Goal: Task Accomplishment & Management: Manage account settings

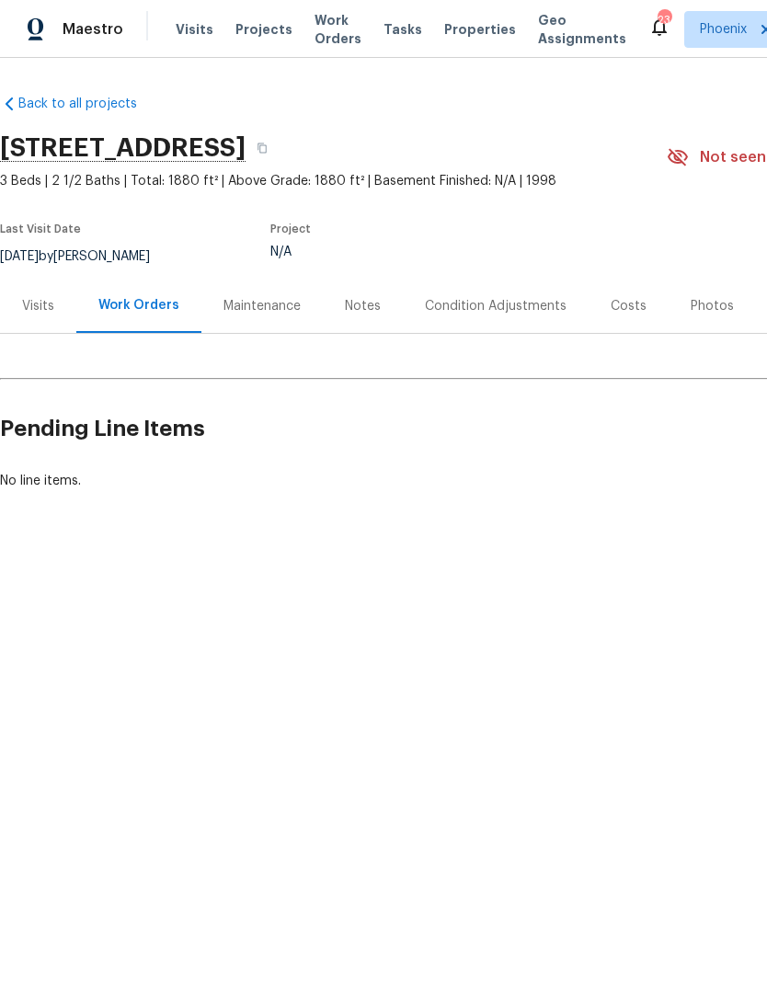
click at [29, 314] on div "Visits" at bounding box center [38, 306] width 32 height 18
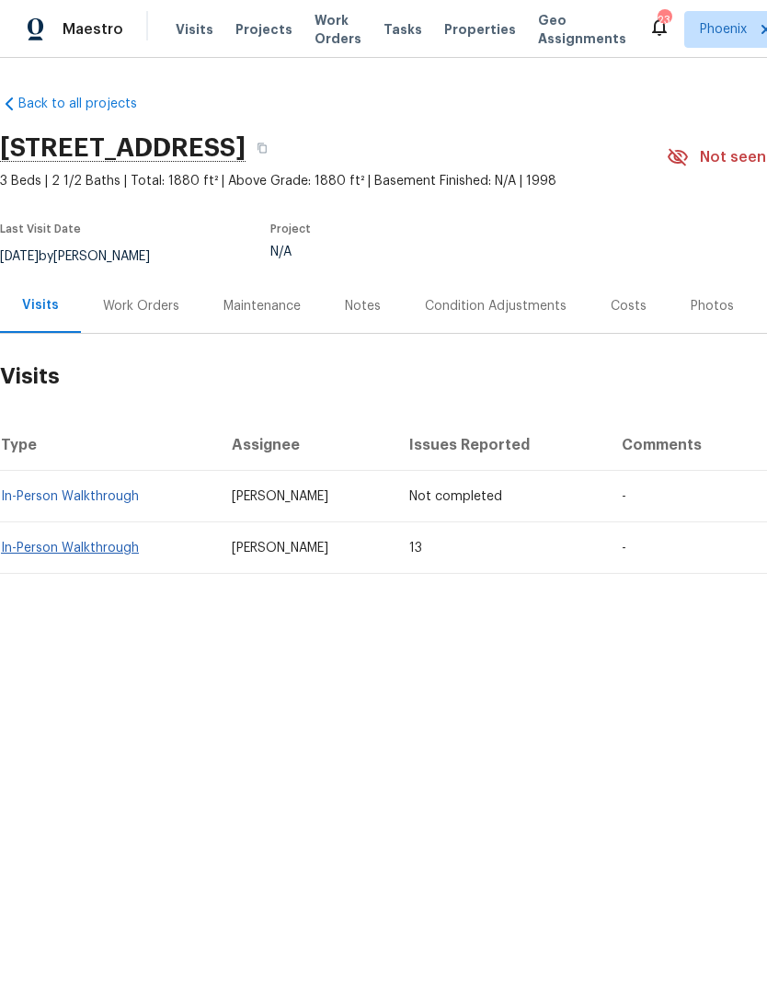
click at [55, 547] on link "In-Person Walkthrough" at bounding box center [70, 548] width 138 height 13
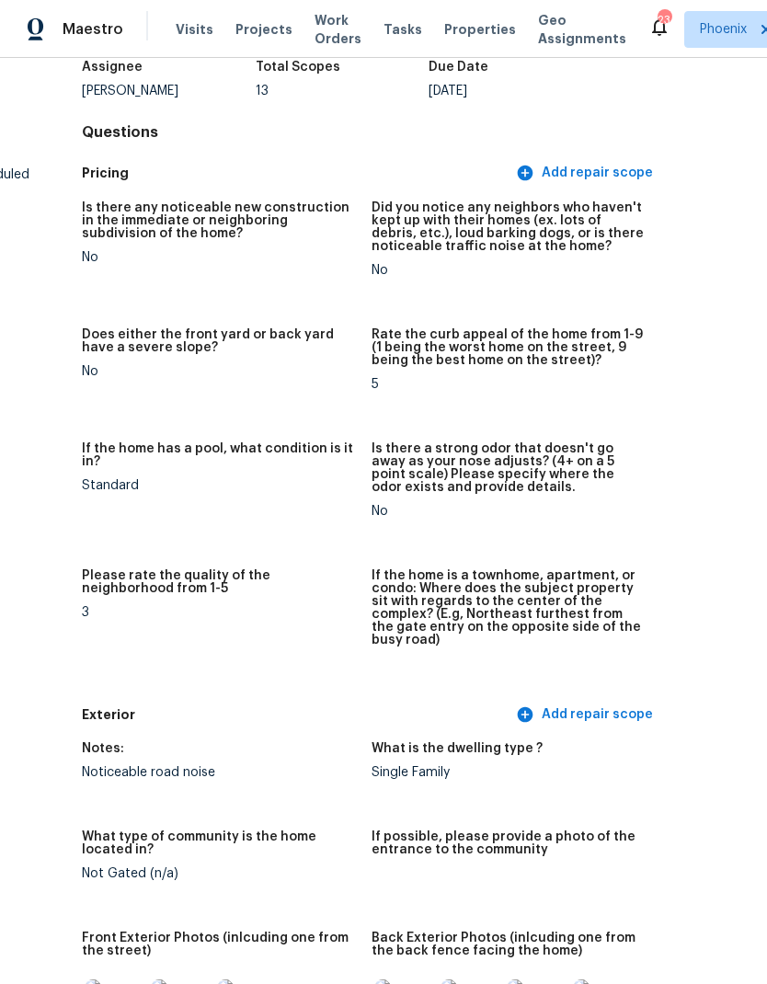
scroll to position [129, 143]
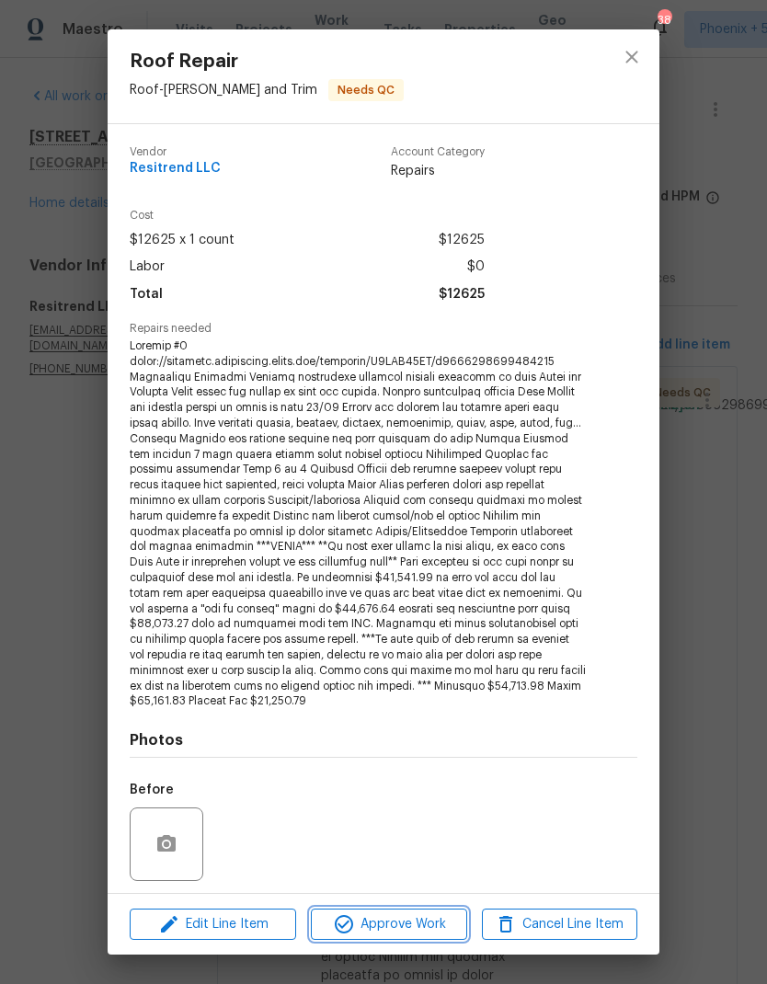
click at [405, 927] on span "Approve Work" at bounding box center [388, 924] width 144 height 23
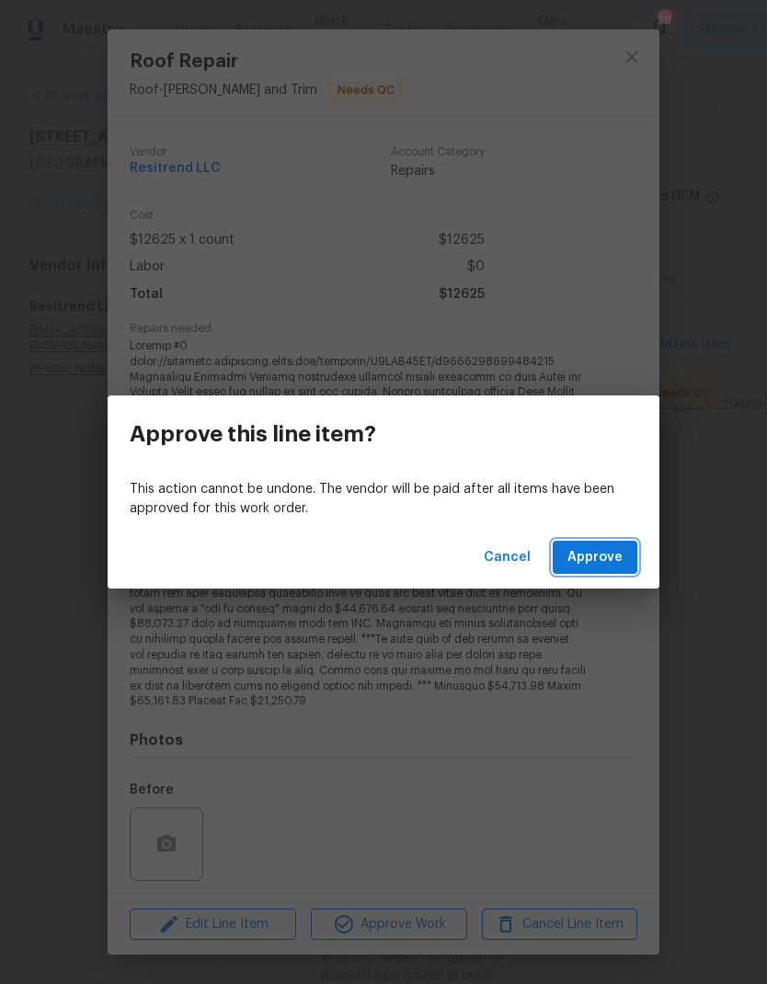
click at [617, 559] on span "Approve" at bounding box center [594, 557] width 55 height 23
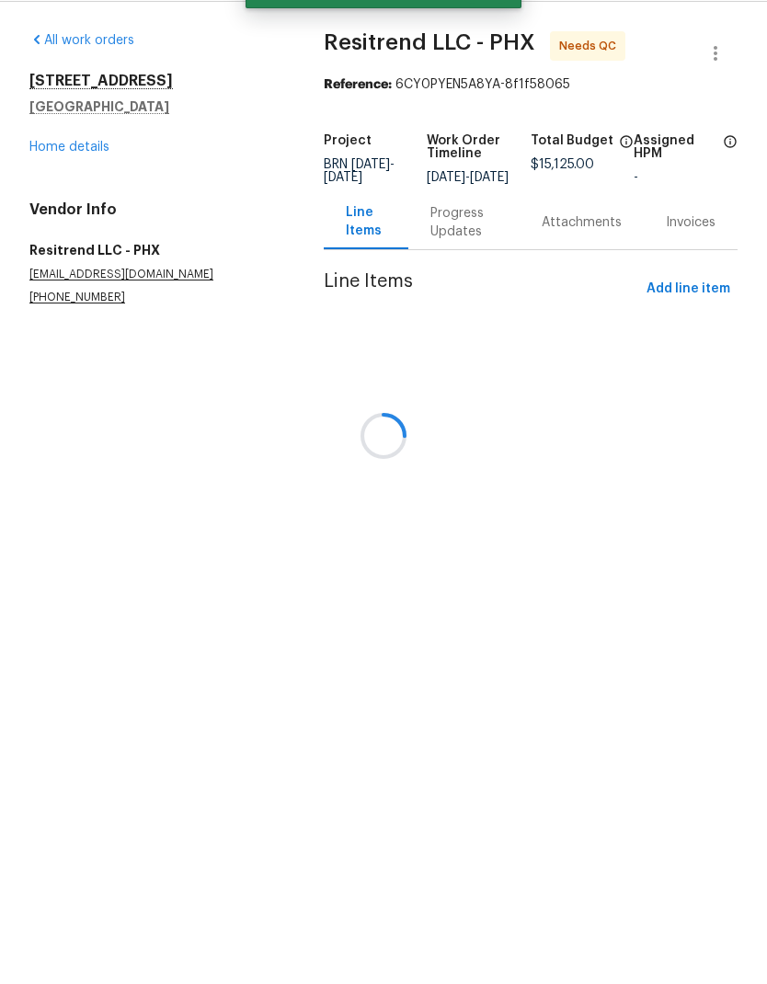
scroll to position [74, 0]
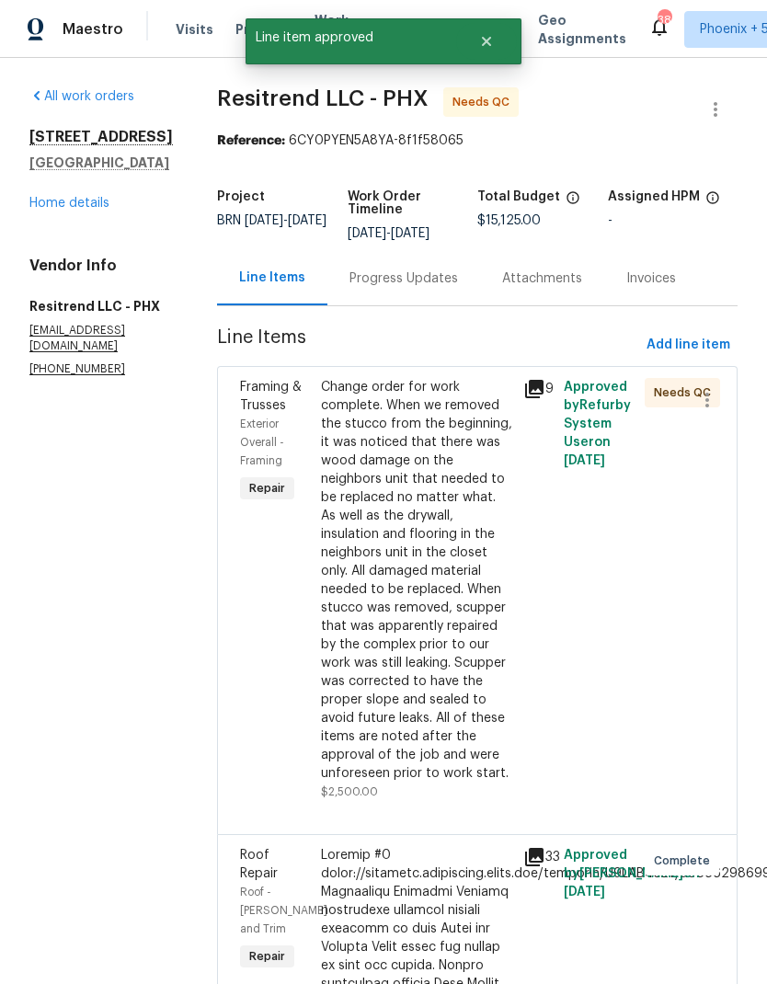
click at [434, 585] on div "Change order for work complete. When we removed the stucco from the beginning, …" at bounding box center [416, 580] width 191 height 405
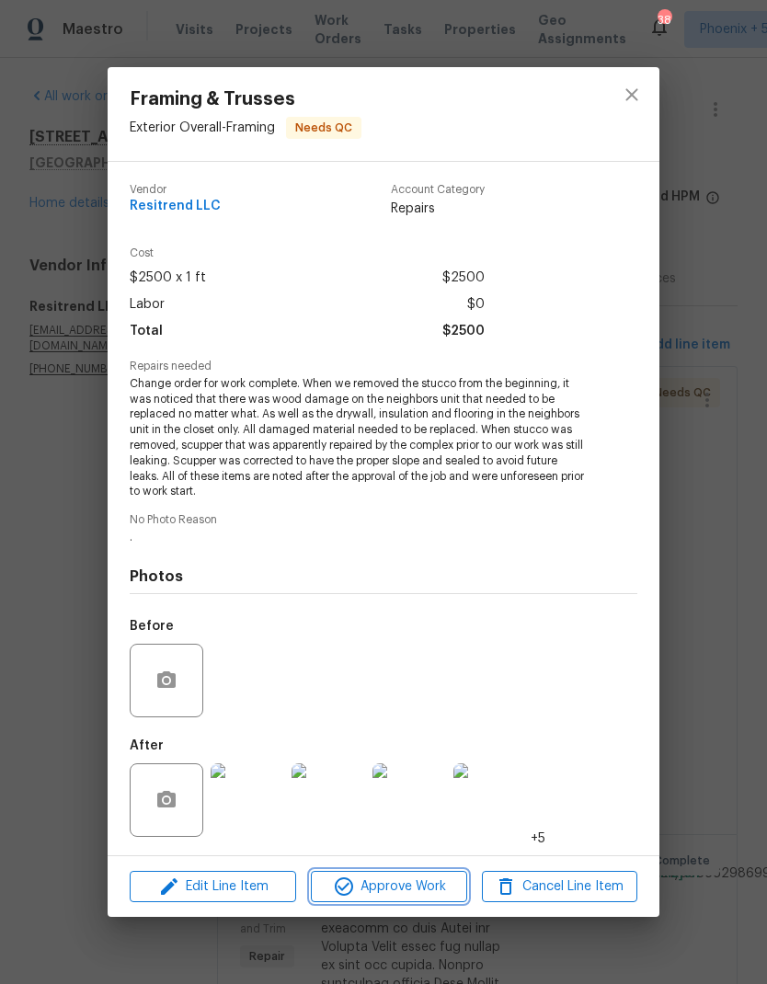
click at [440, 886] on span "Approve Work" at bounding box center [388, 886] width 144 height 23
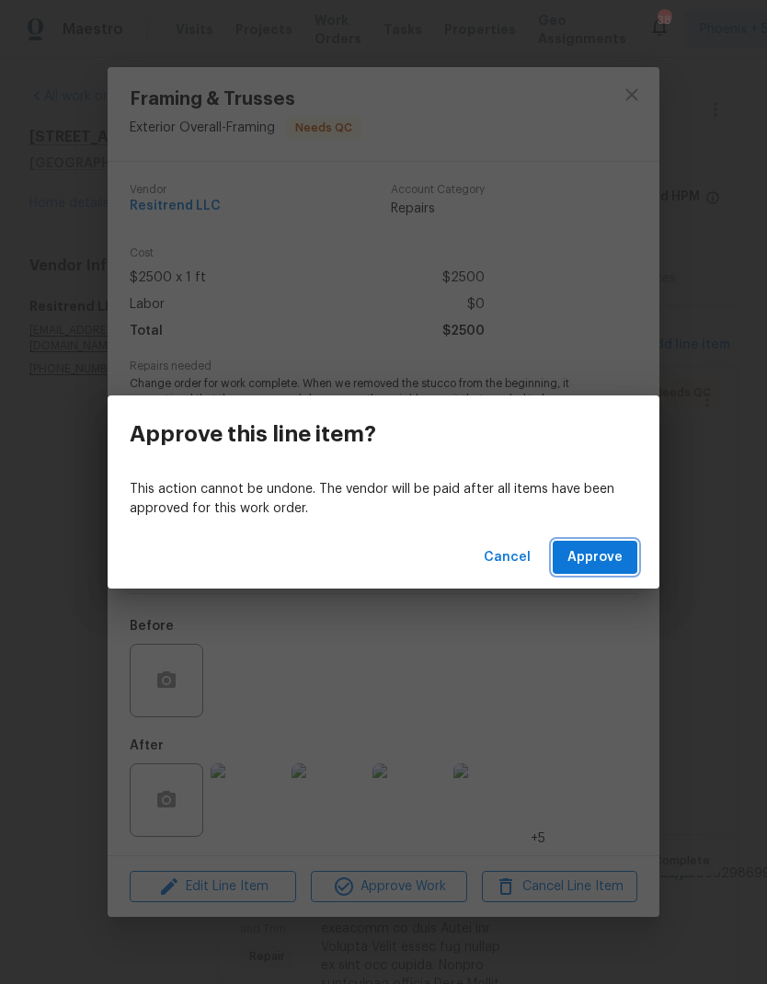
click at [613, 555] on span "Approve" at bounding box center [594, 557] width 55 height 23
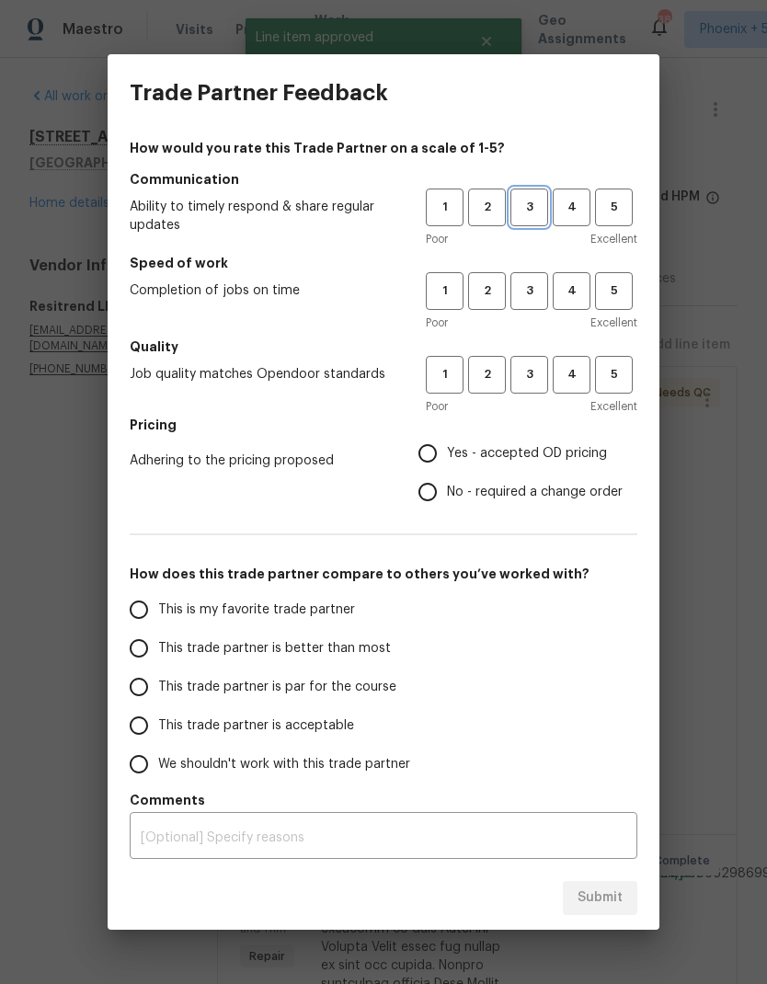
click at [546, 193] on button "3" at bounding box center [529, 207] width 38 height 38
click at [531, 293] on span "3" at bounding box center [529, 290] width 34 height 21
click at [529, 375] on span "3" at bounding box center [529, 374] width 34 height 21
click at [430, 452] on input "Yes - accepted OD pricing" at bounding box center [427, 453] width 39 height 39
radio input "true"
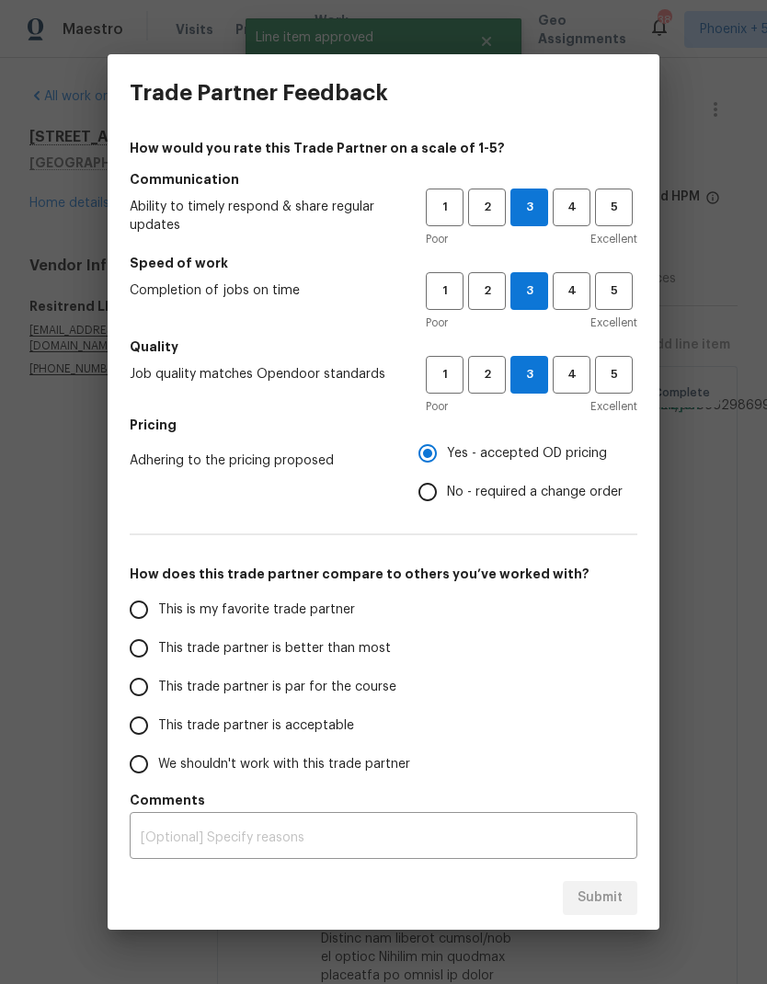
click at [280, 686] on span "This trade partner is par for the course" at bounding box center [277, 687] width 238 height 19
click at [158, 686] on input "This trade partner is par for the course" at bounding box center [139, 687] width 39 height 39
click at [584, 897] on span "Submit" at bounding box center [599, 897] width 45 height 23
radio input "true"
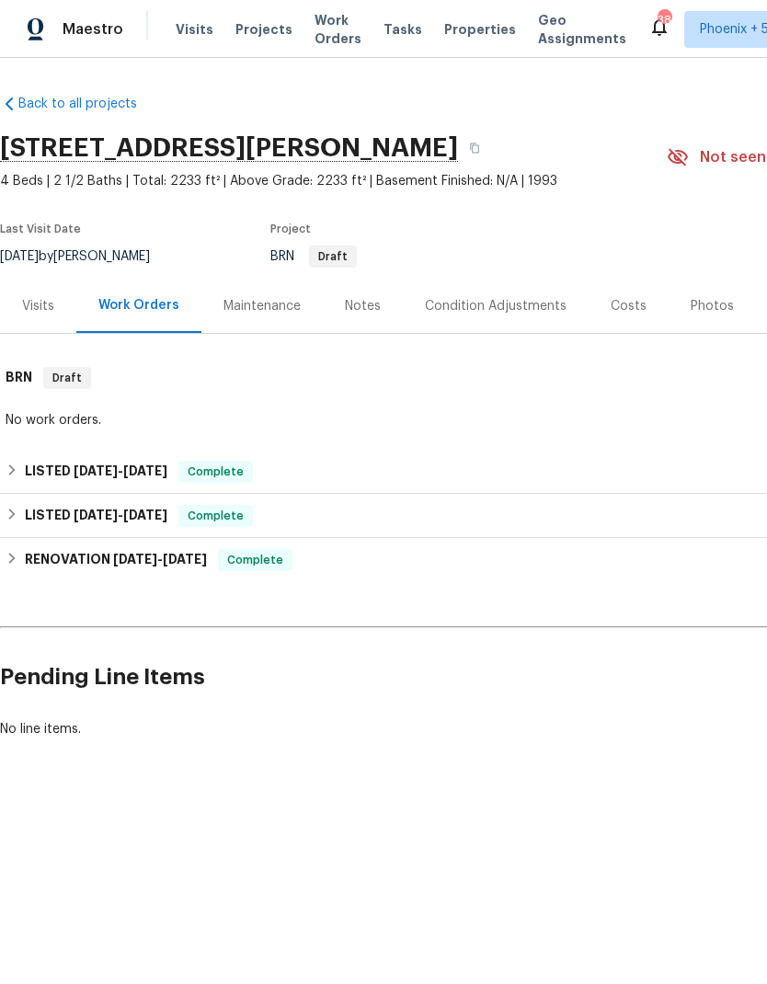
scroll to position [0, 272]
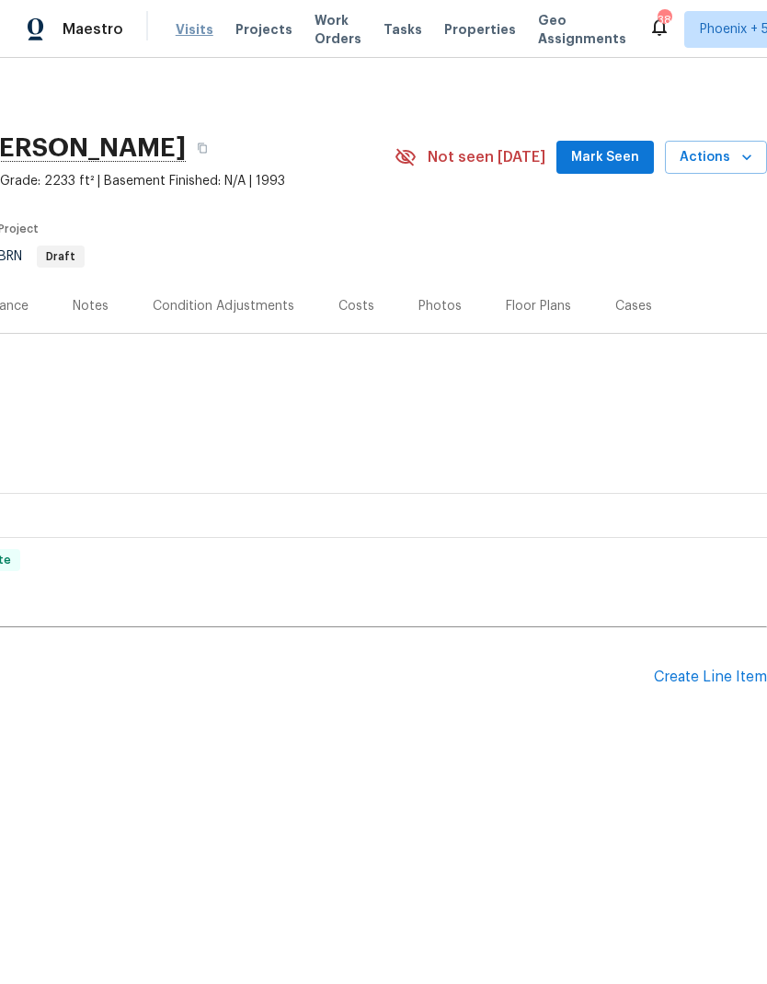
click at [181, 28] on span "Visits" at bounding box center [195, 29] width 38 height 18
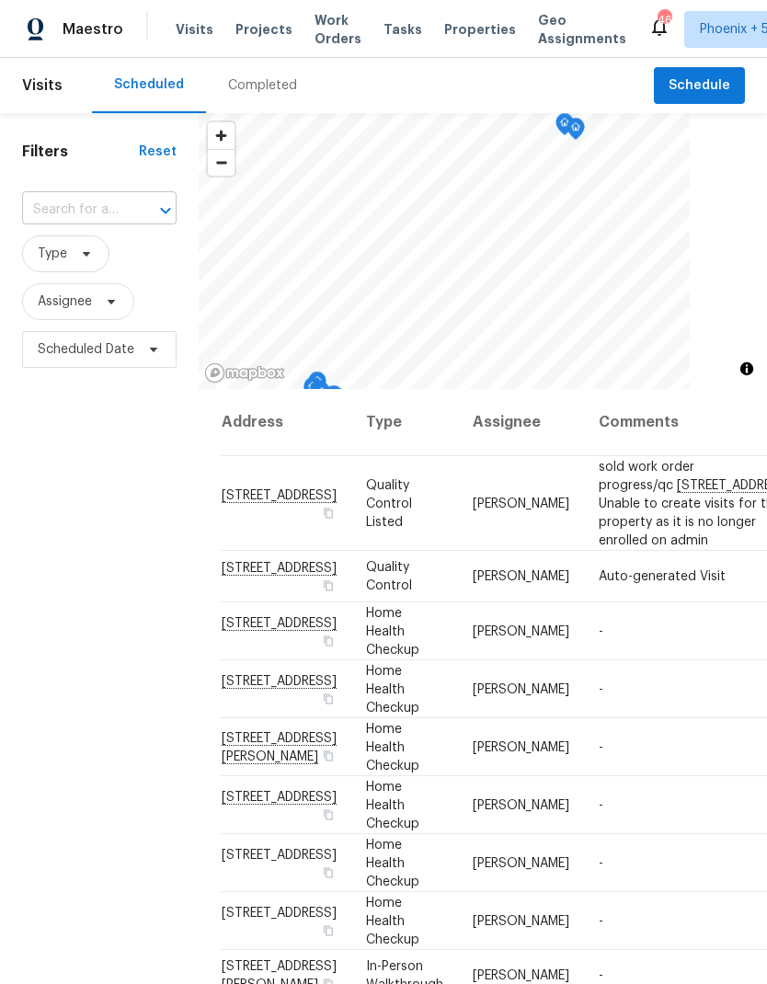
click at [115, 198] on input "text" at bounding box center [73, 210] width 103 height 29
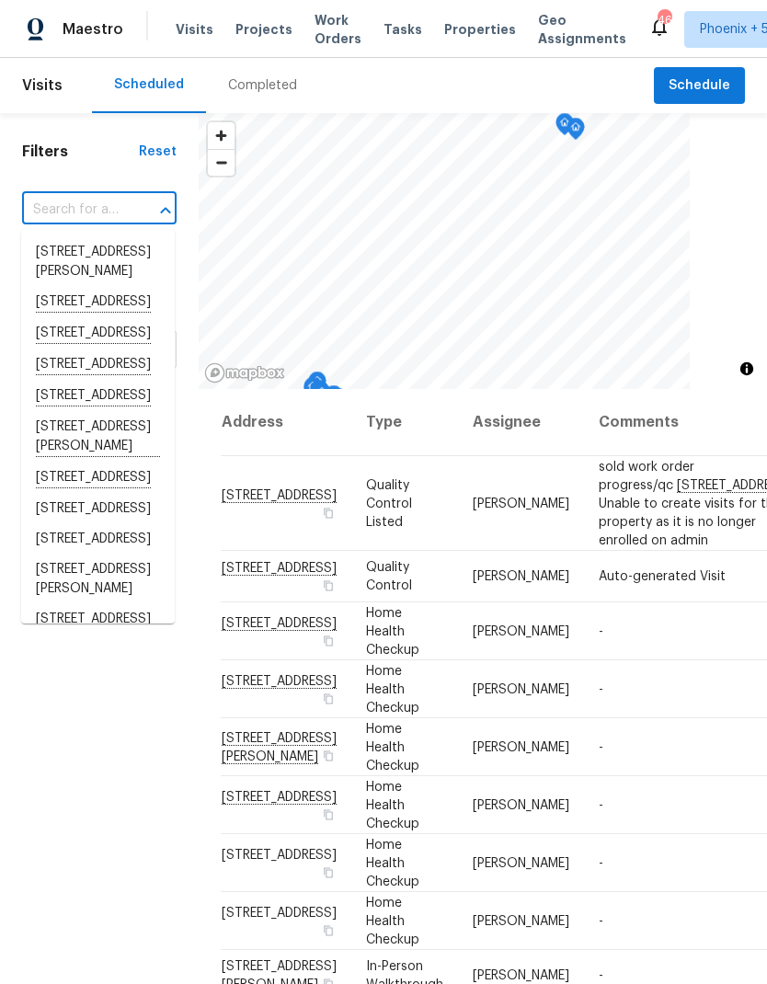
click at [108, 215] on input "text" at bounding box center [73, 210] width 103 height 29
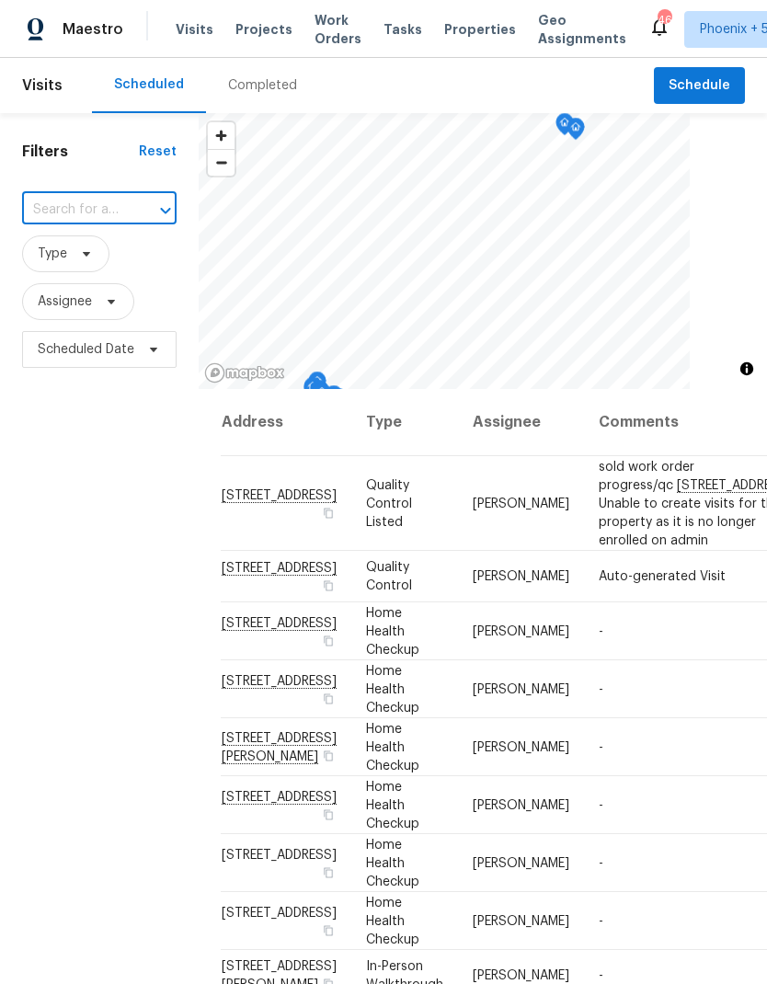
paste input "1488 W Page Ave, Gilbert, AZ 85233"
type input "1488 W Page Ave, Gilbert, AZ 85233"
click at [108, 262] on li "1488 W Page Ave, Gilbert, AZ 85233" at bounding box center [98, 252] width 154 height 30
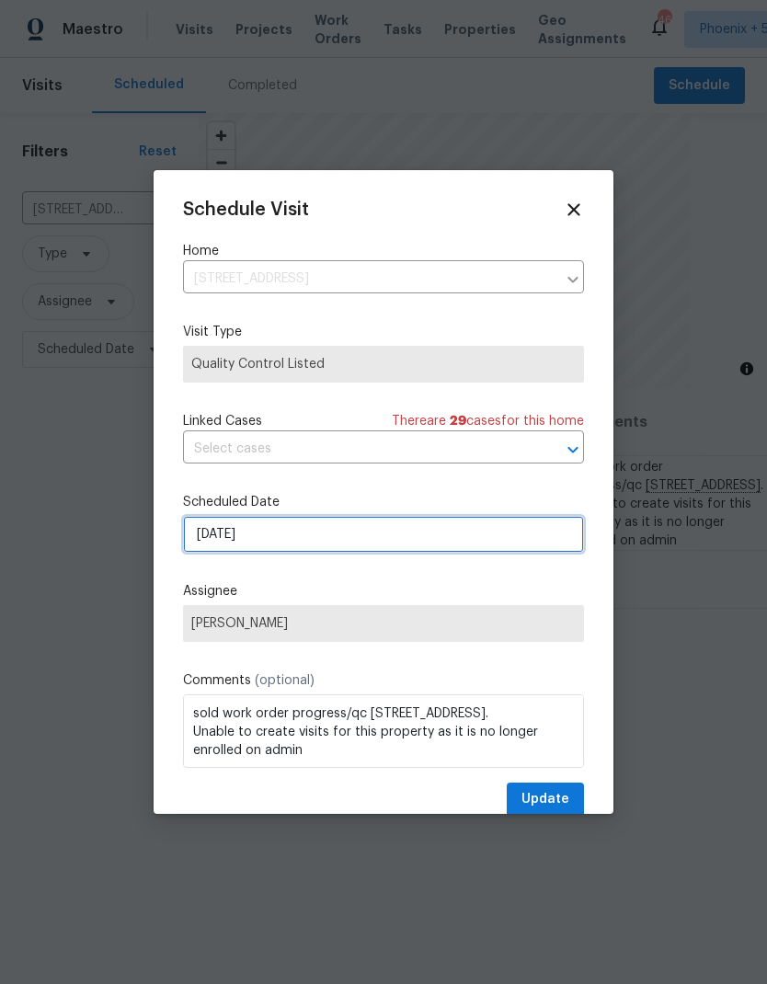
click at [417, 538] on input "[DATE]" at bounding box center [383, 534] width 401 height 37
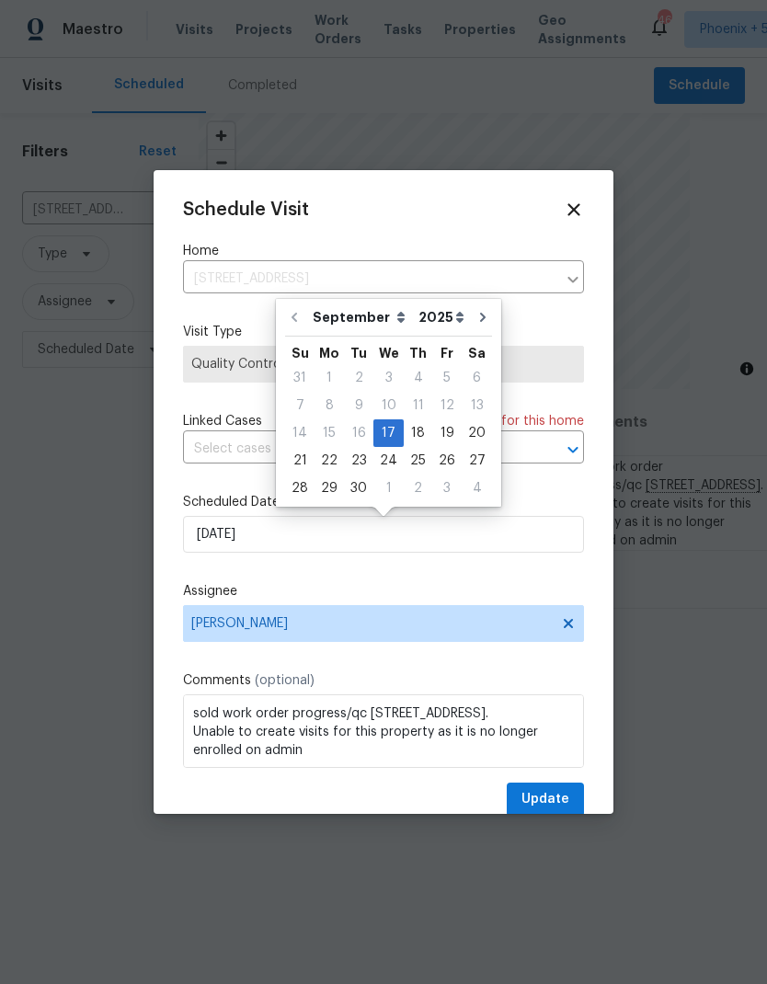
click at [494, 592] on label "Assignee" at bounding box center [383, 591] width 401 height 18
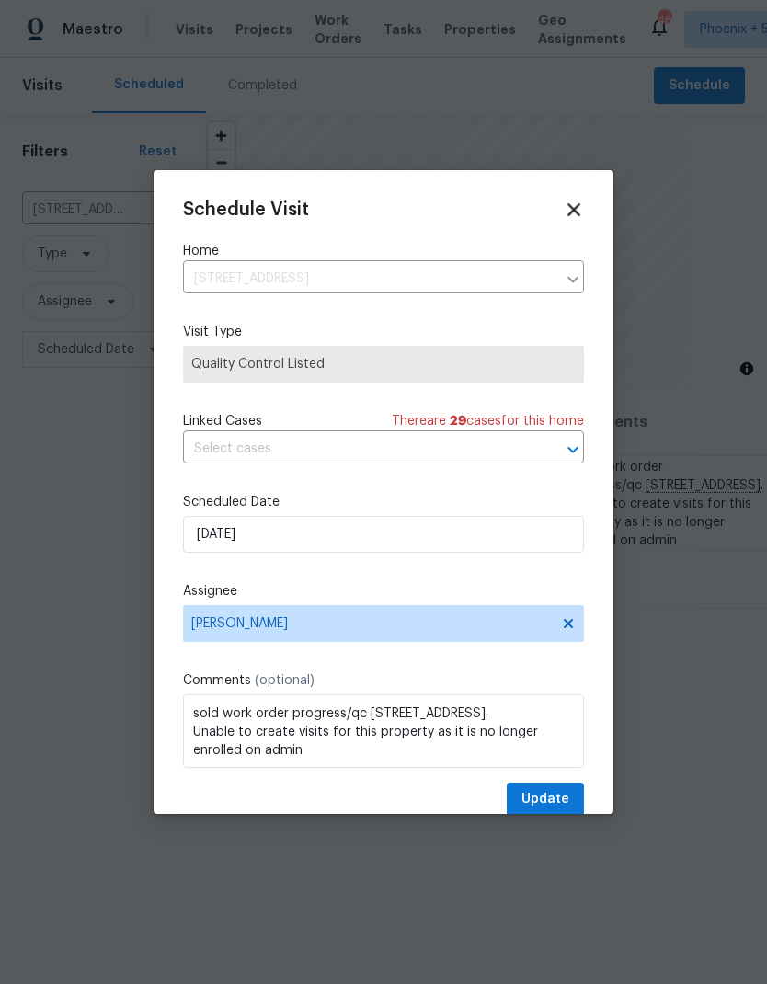
click at [574, 211] on icon at bounding box center [573, 209] width 13 height 13
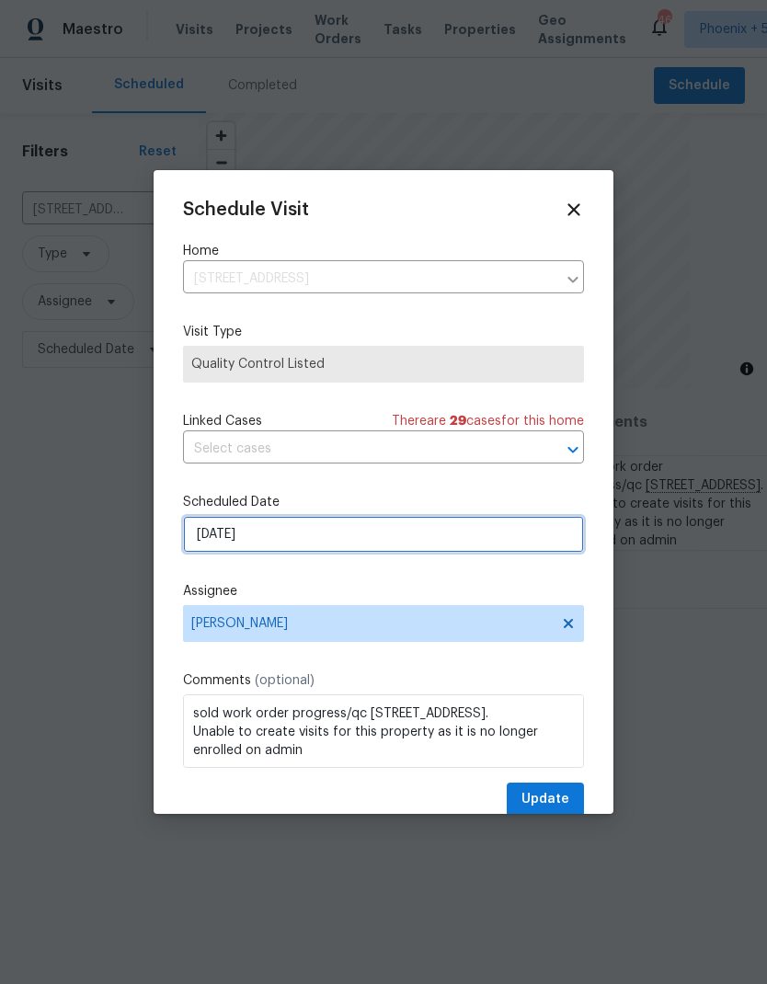
click at [414, 537] on input "[DATE]" at bounding box center [383, 534] width 401 height 37
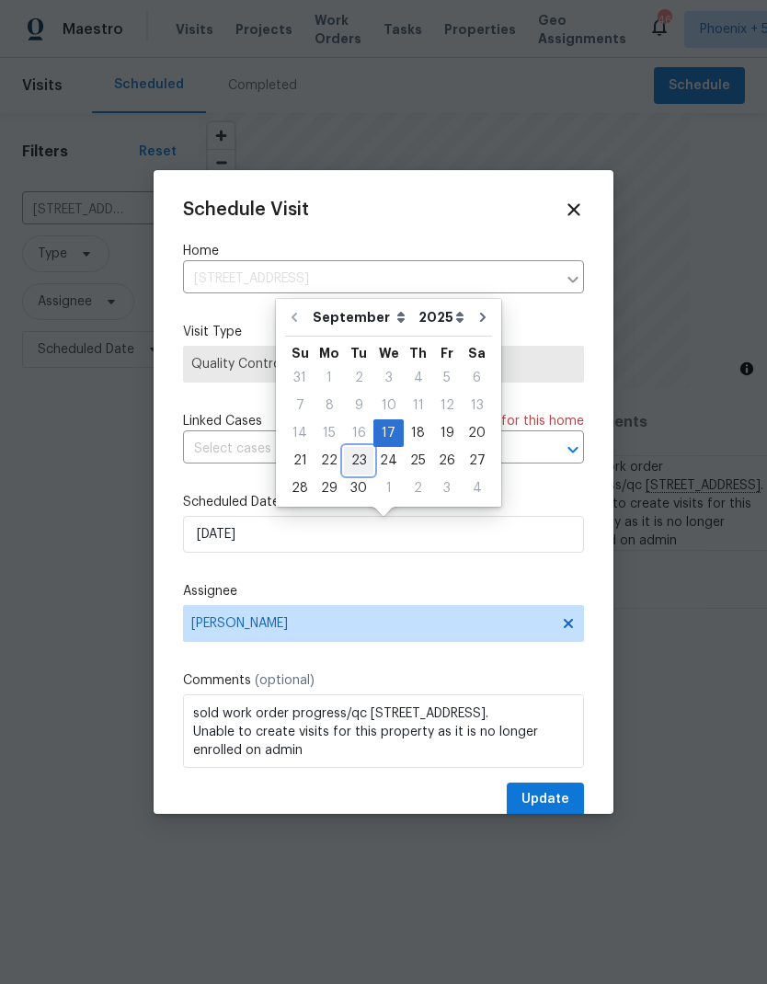
click at [361, 458] on div "23" at bounding box center [358, 461] width 29 height 26
type input "9/23/2025"
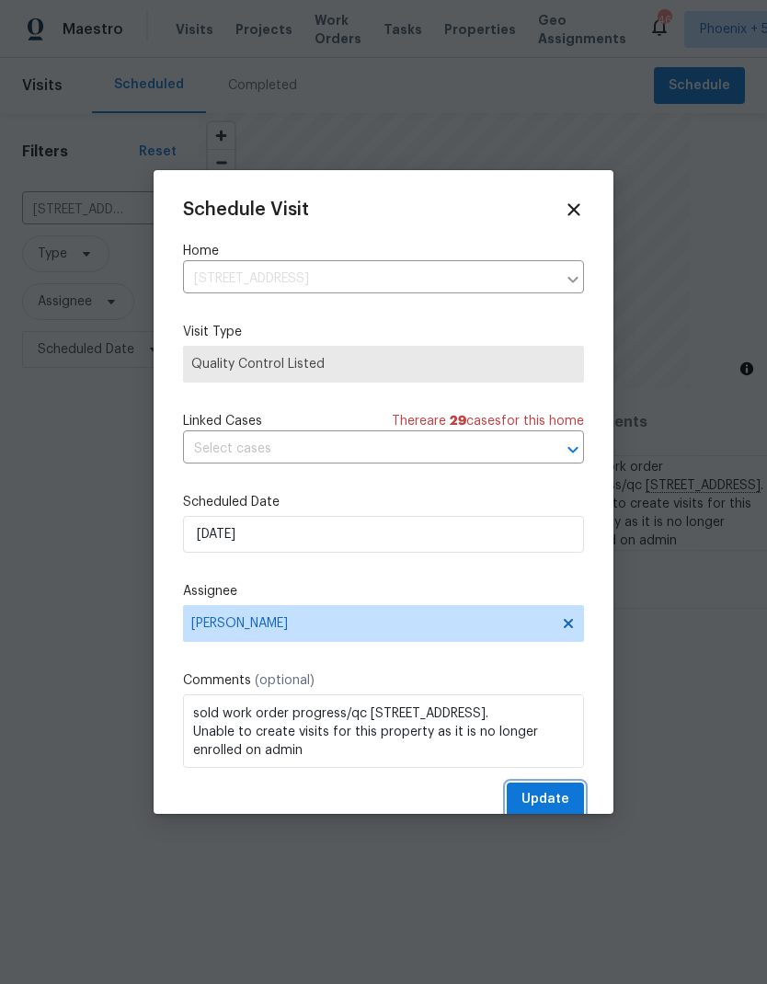
click at [564, 802] on span "Update" at bounding box center [545, 799] width 48 height 23
